Goal: Information Seeking & Learning: Learn about a topic

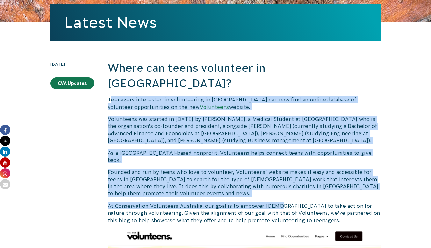
drag, startPoint x: 120, startPoint y: 86, endPoint x: 275, endPoint y: 182, distance: 181.9
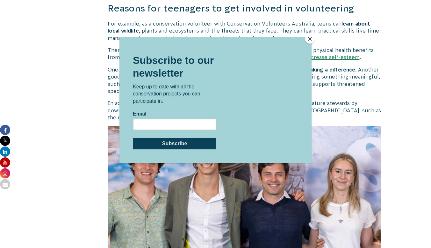
scroll to position [459, 0]
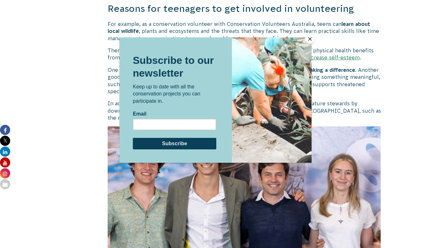
click at [406, 158] on div at bounding box center [215, 124] width 431 height 248
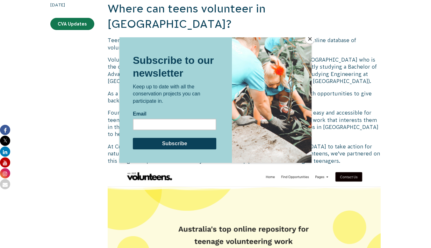
scroll to position [112, 0]
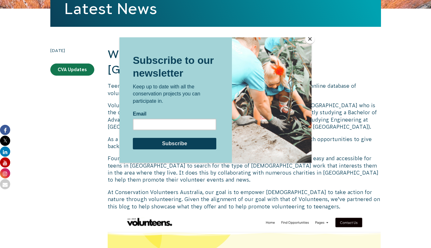
click at [311, 39] on button "Close" at bounding box center [310, 39] width 10 height 10
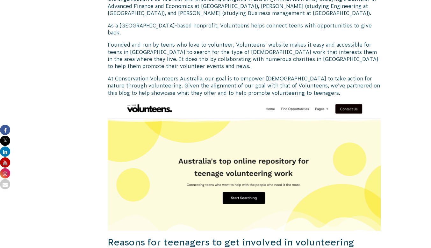
scroll to position [47, 0]
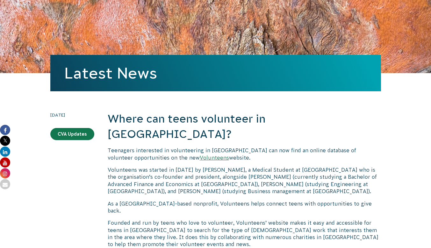
click at [200, 155] on link "Volunteens" at bounding box center [214, 158] width 29 height 6
